Goal: Information Seeking & Learning: Learn about a topic

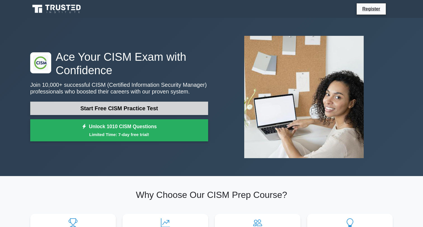
click at [142, 109] on link "Start Free CISM Practice Test" at bounding box center [119, 107] width 178 height 13
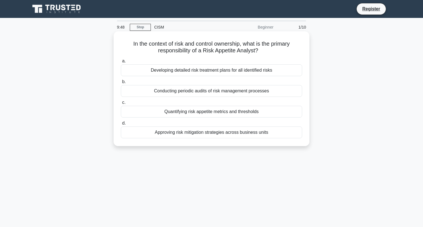
click at [257, 113] on div "Quantifying risk appetite metrics and thresholds" at bounding box center [211, 112] width 181 height 12
click at [121, 104] on input "c. Quantifying risk appetite metrics and thresholds" at bounding box center [121, 103] width 0 height 4
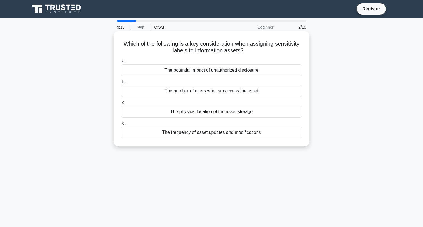
click at [240, 71] on div "The potential impact of unauthorized disclosure" at bounding box center [211, 70] width 181 height 12
click at [121, 63] on input "a. The potential impact of unauthorized disclosure" at bounding box center [121, 61] width 0 height 4
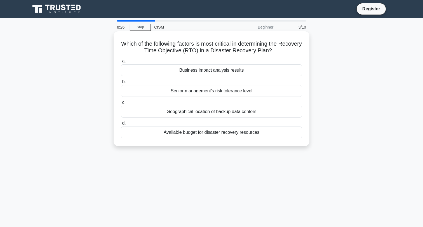
click at [231, 73] on div "Business impact analysis results" at bounding box center [211, 70] width 181 height 12
click at [121, 63] on input "a. Business impact analysis results" at bounding box center [121, 61] width 0 height 4
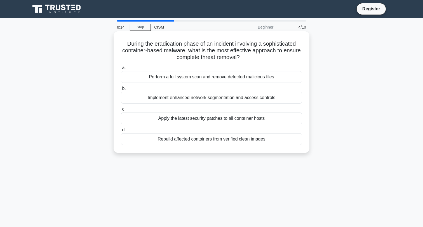
click at [237, 142] on div "Rebuild affected containers from verified clean images" at bounding box center [211, 139] width 181 height 12
click at [121, 132] on input "d. Rebuild affected containers from verified clean images" at bounding box center [121, 130] width 0 height 4
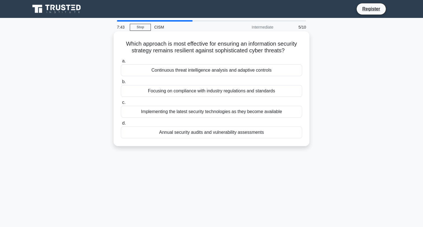
click at [221, 72] on div "Continuous threat intelligence analysis and adaptive controls" at bounding box center [211, 70] width 181 height 12
click at [121, 63] on input "a. Continuous threat intelligence analysis and adaptive controls" at bounding box center [121, 61] width 0 height 4
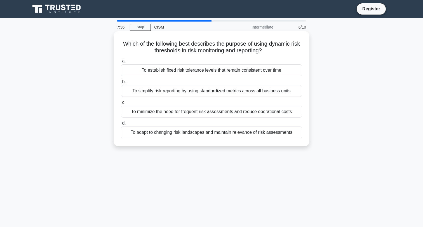
click at [282, 89] on div "To simplify risk reporting by using standardized metrics across all business un…" at bounding box center [211, 91] width 181 height 12
click at [121, 84] on input "b. To simplify risk reporting by using standardized metrics across all business…" at bounding box center [121, 82] width 0 height 4
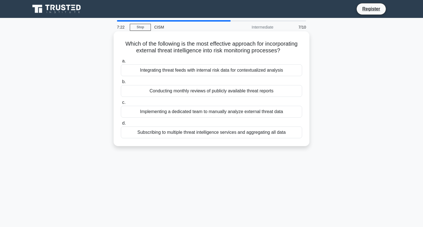
click at [280, 70] on div "Integrating threat feeds with internal risk data for contextualized analysis" at bounding box center [211, 70] width 181 height 12
click at [121, 63] on input "a. Integrating threat feeds with internal risk data for contextualized analysis" at bounding box center [121, 61] width 0 height 4
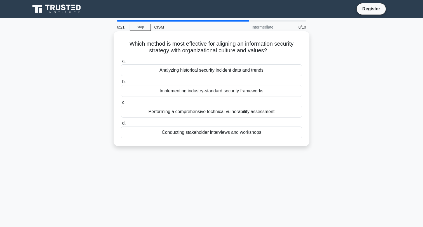
click at [254, 134] on div "Conducting stakeholder interviews and workshops" at bounding box center [211, 132] width 181 height 12
click at [121, 125] on input "d. Conducting stakeholder interviews and workshops" at bounding box center [121, 123] width 0 height 4
click at [249, 93] on div "Risk acceptance with continuous monitoring and reporting" at bounding box center [211, 91] width 181 height 12
click at [121, 84] on input "b. Risk acceptance with continuous monitoring and reporting" at bounding box center [121, 82] width 0 height 4
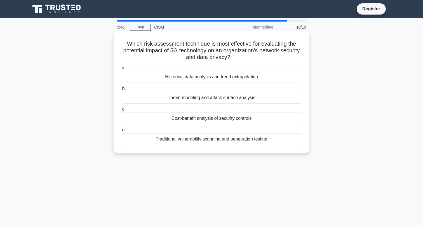
click at [229, 100] on div "Threat modeling and attack surface analysis" at bounding box center [211, 98] width 181 height 12
click at [121, 90] on input "b. Threat modeling and attack surface analysis" at bounding box center [121, 89] width 0 height 4
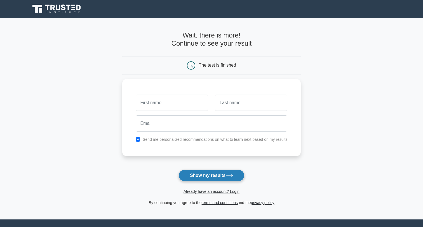
click at [228, 179] on button "Show my results" at bounding box center [211, 175] width 66 height 12
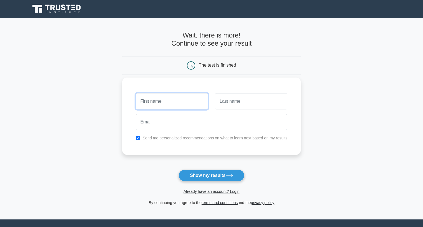
click at [178, 106] on input "text" at bounding box center [172, 101] width 72 height 16
type input "m"
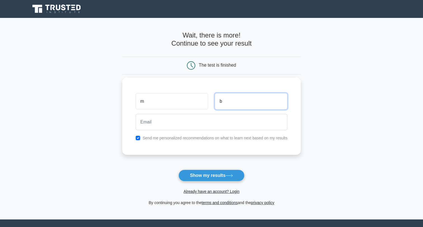
type input "b"
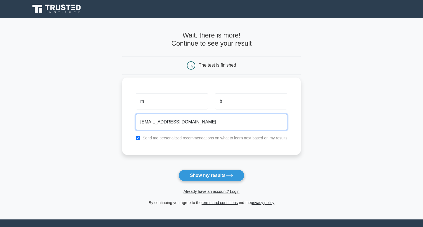
type input "[EMAIL_ADDRESS][DOMAIN_NAME]"
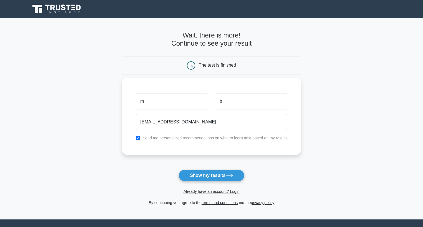
click at [138, 138] on input "checkbox" at bounding box center [138, 138] width 4 height 4
checkbox input "false"
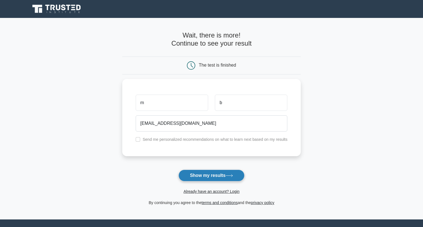
click at [208, 176] on button "Show my results" at bounding box center [211, 175] width 66 height 12
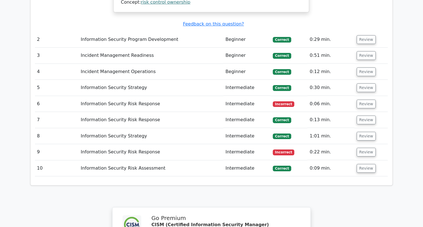
scroll to position [800, 0]
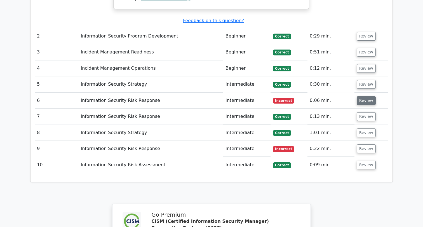
click at [363, 96] on button "Review" at bounding box center [365, 100] width 19 height 9
